Goal: Task Accomplishment & Management: Manage account settings

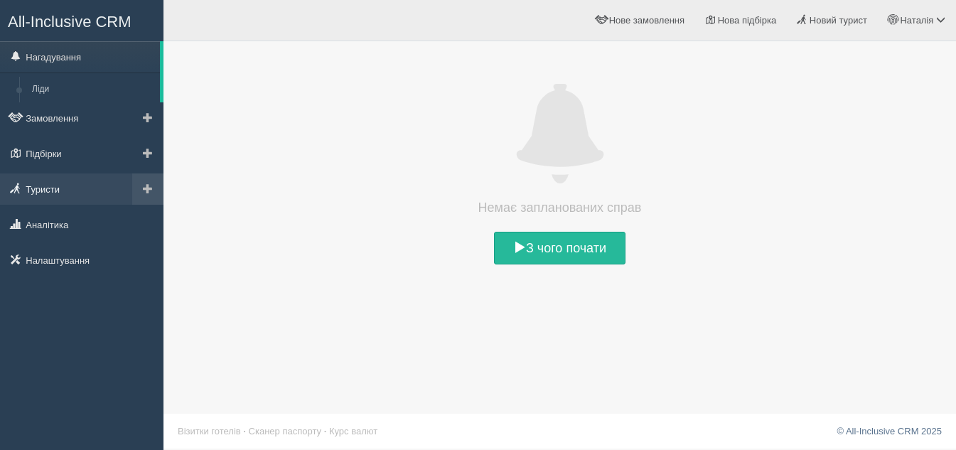
click at [56, 183] on link "Туристи" at bounding box center [81, 188] width 163 height 31
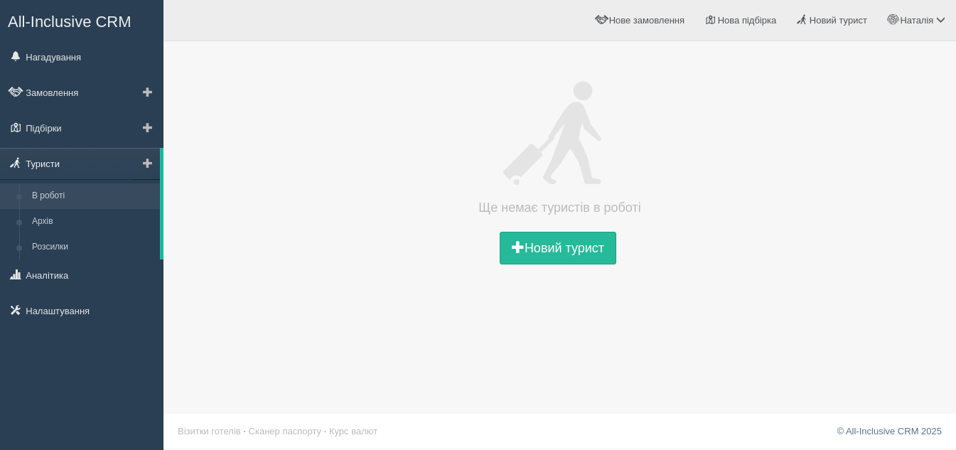
click at [51, 176] on link "Туристи" at bounding box center [80, 163] width 160 height 31
click at [75, 21] on span "All-Inclusive CRM" at bounding box center [70, 22] width 124 height 18
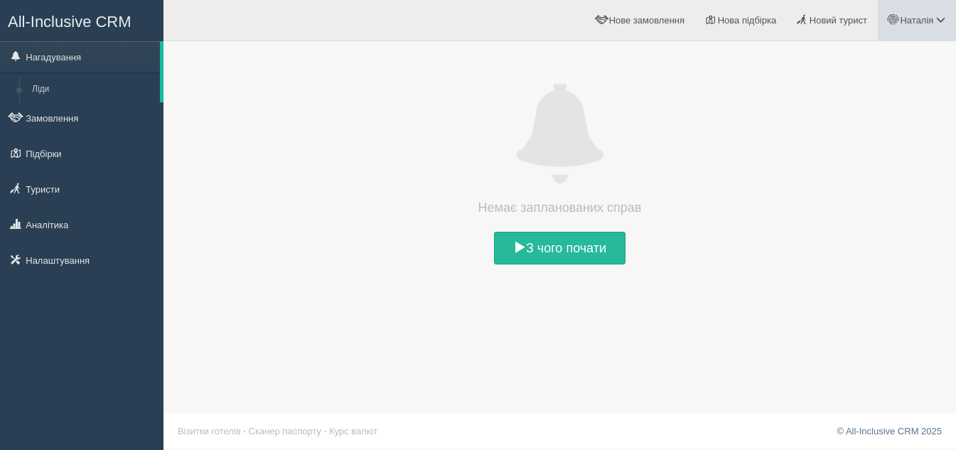
click at [905, 17] on span "Наталія" at bounding box center [916, 20] width 33 height 11
click at [846, 62] on span "Мій профіль" at bounding box center [855, 63] width 53 height 11
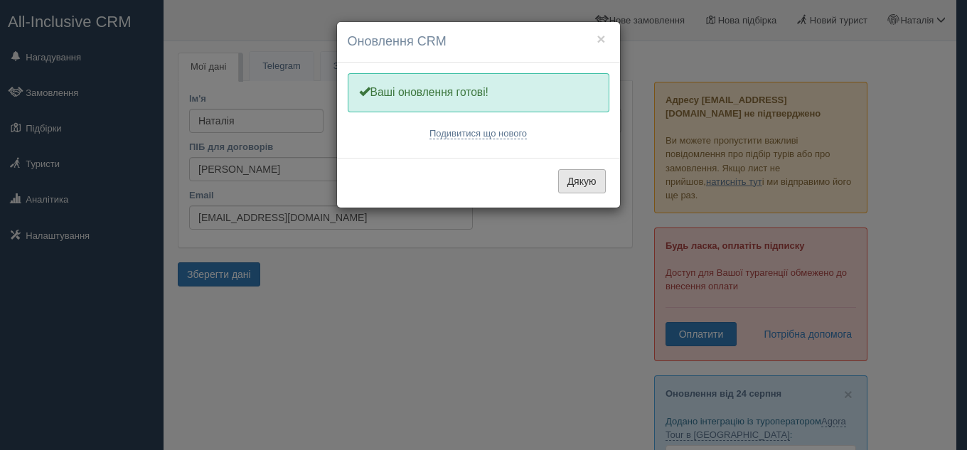
click at [572, 183] on button "Дякую" at bounding box center [582, 181] width 48 height 24
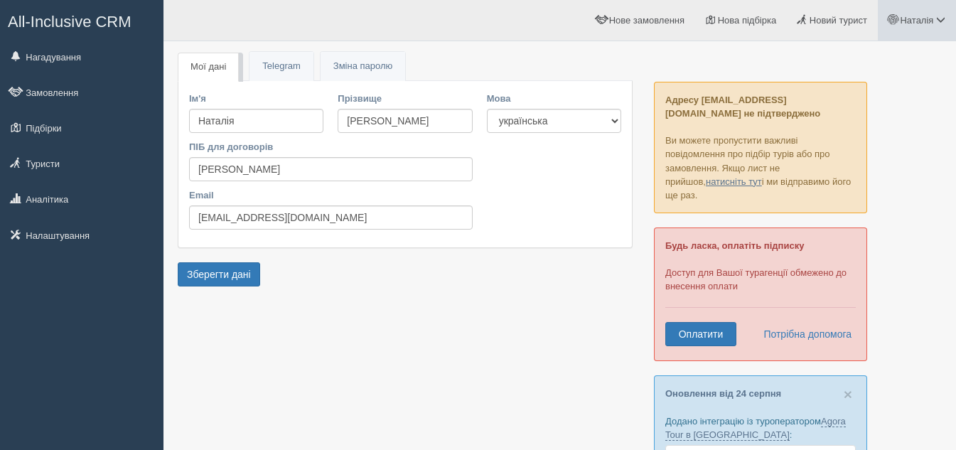
click at [933, 18] on span "Наталія" at bounding box center [916, 20] width 33 height 11
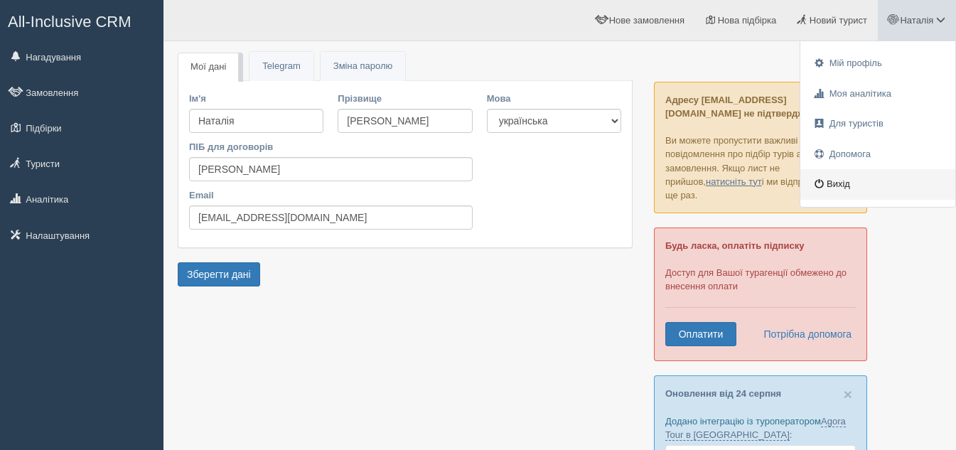
click at [839, 183] on link "Вихід" at bounding box center [877, 184] width 155 height 31
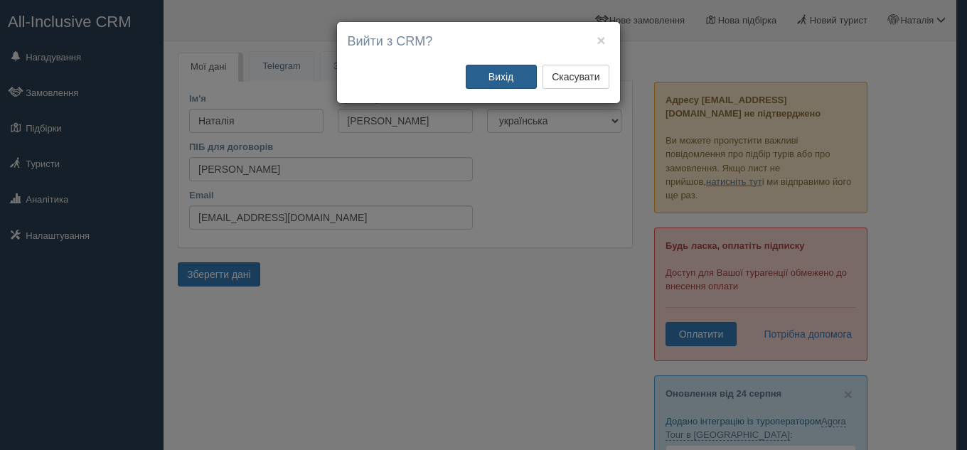
click at [507, 67] on button "Вихід" at bounding box center [501, 77] width 71 height 24
